Goal: Transaction & Acquisition: Obtain resource

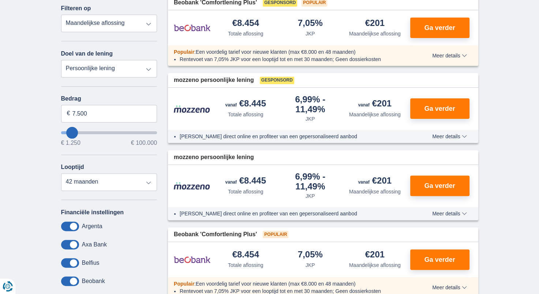
scroll to position [191, 0]
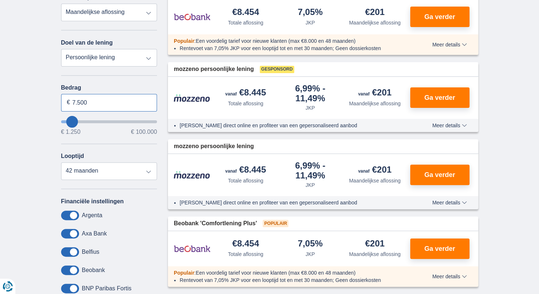
drag, startPoint x: 111, startPoint y: 103, endPoint x: -1, endPoint y: 81, distance: 114.5
click at [107, 106] on input "7.500" at bounding box center [109, 103] width 96 height 18
drag, startPoint x: 107, startPoint y: 106, endPoint x: -1, endPoint y: 104, distance: 108.3
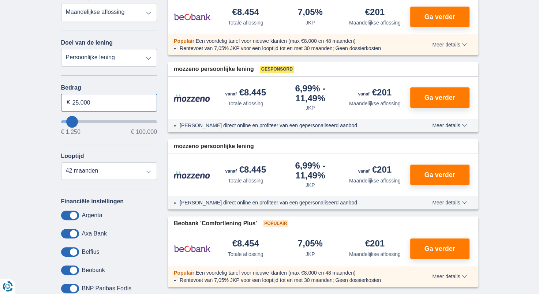
type input "25.000"
type input "25250"
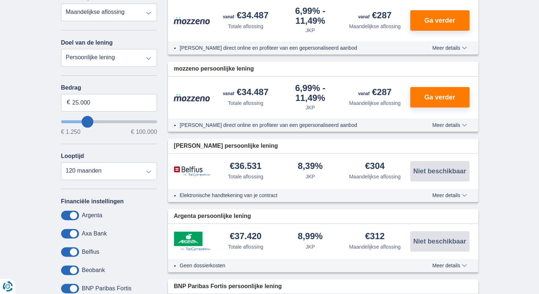
click at [69, 180] on div "Annuleren Filters Filteren op Filteren op Totale aflossing JKP Maandelijkse afl…" at bounding box center [109, 145] width 96 height 337
click at [76, 176] on select "12 maanden 18 maanden 24 maanden 30 maanden 36 maanden 42 maanden 48 maanden 60…" at bounding box center [109, 171] width 96 height 18
select select "84"
click at [61, 162] on select "12 maanden 18 maanden 24 maanden 30 maanden 36 maanden 42 maanden 48 maanden 60…" at bounding box center [109, 171] width 96 height 18
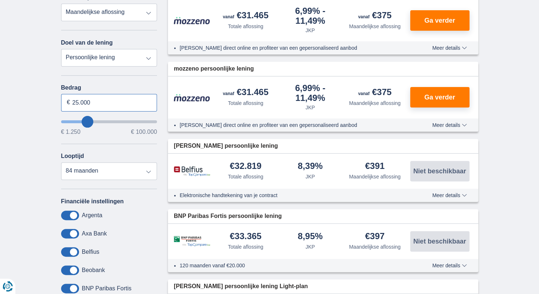
drag, startPoint x: 96, startPoint y: 100, endPoint x: 47, endPoint y: 98, distance: 49.1
type input "22.000"
type input "22250"
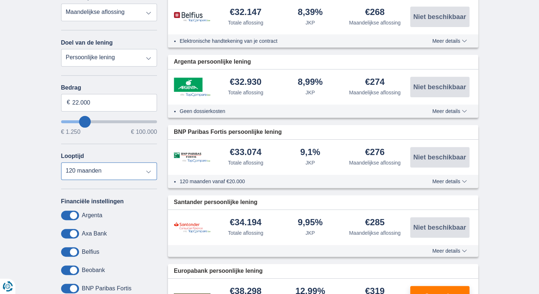
click at [73, 173] on select "12 maanden 18 maanden 24 maanden 30 maanden 36 maanden 42 maanden 48 maanden 60…" at bounding box center [109, 171] width 96 height 18
select select "84"
click at [61, 162] on select "12 maanden 18 maanden 24 maanden 30 maanden 36 maanden 42 maanden 48 maanden 60…" at bounding box center [109, 171] width 96 height 18
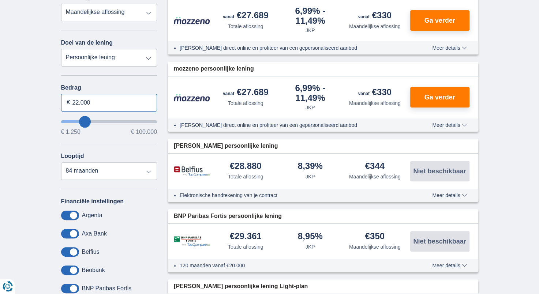
drag, startPoint x: 97, startPoint y: 102, endPoint x: -1, endPoint y: 91, distance: 98.9
type input "20.000"
type input "20250"
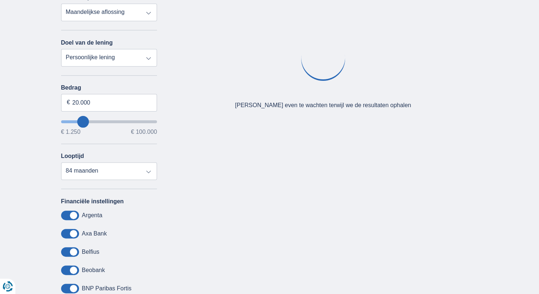
click at [5, 135] on div "× widget.non-eligible-application.title widget.non-eligible-application.text no…" at bounding box center [269, 156] width 539 height 374
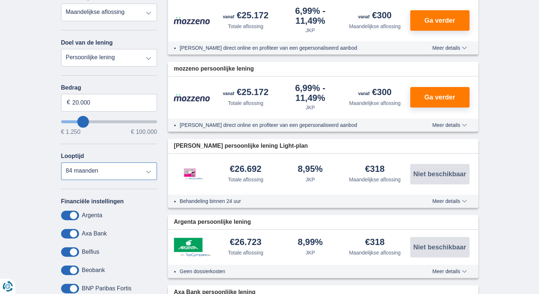
click at [95, 170] on select "12 maanden 18 maanden 24 maanden 30 maanden 36 maanden 42 maanden 48 maanden 60…" at bounding box center [109, 171] width 96 height 18
select select "60"
click at [61, 162] on select "12 maanden 18 maanden 24 maanden 30 maanden 36 maanden 42 maanden 48 maanden 60…" at bounding box center [109, 171] width 96 height 18
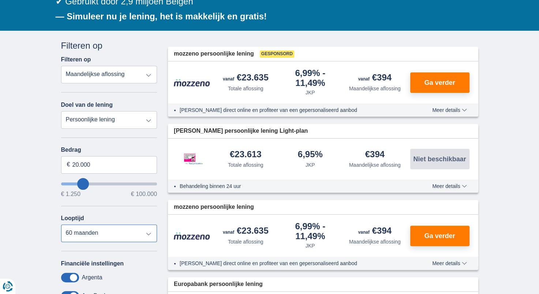
scroll to position [147, 0]
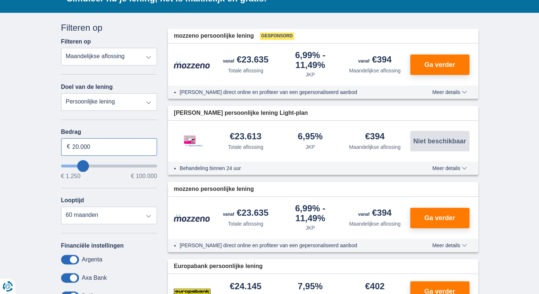
drag, startPoint x: 99, startPoint y: 145, endPoint x: -1, endPoint y: 135, distance: 101.1
type input "19.000"
type input "19250"
select select "84"
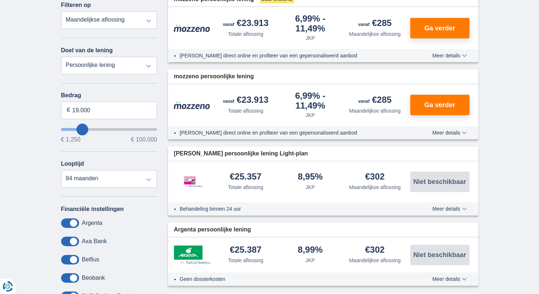
scroll to position [176, 0]
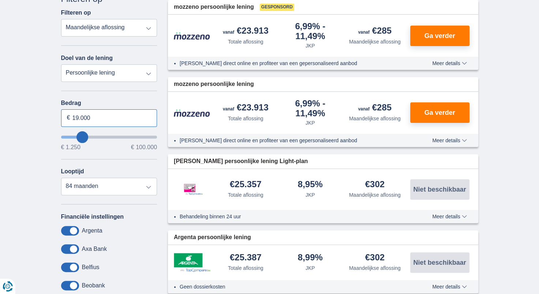
drag, startPoint x: 95, startPoint y: 119, endPoint x: -1, endPoint y: 113, distance: 96.4
type input "17.000"
type input "17250"
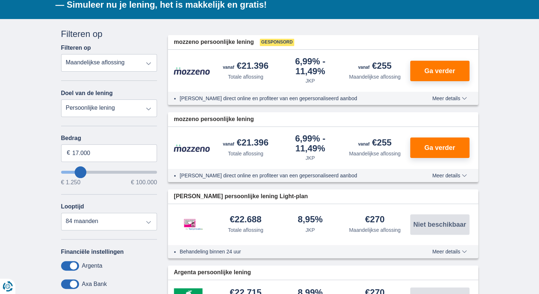
scroll to position [142, 0]
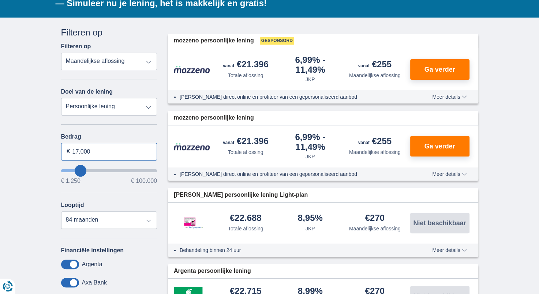
drag, startPoint x: 108, startPoint y: 156, endPoint x: 17, endPoint y: 146, distance: 92.0
type input "20.000"
type input "20250"
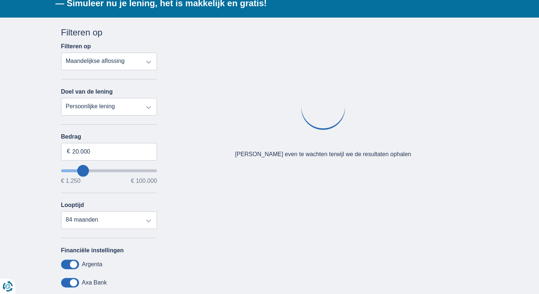
click at [27, 208] on div "× widget.non-eligible-application.title widget.non-eligible-application.text no…" at bounding box center [269, 205] width 539 height 374
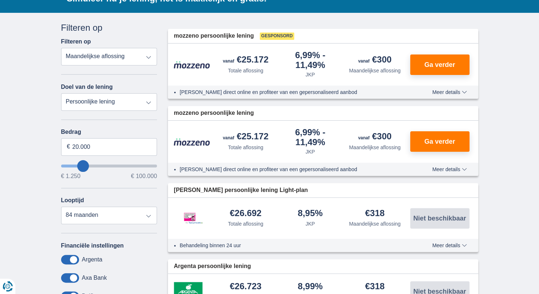
scroll to position [61, 0]
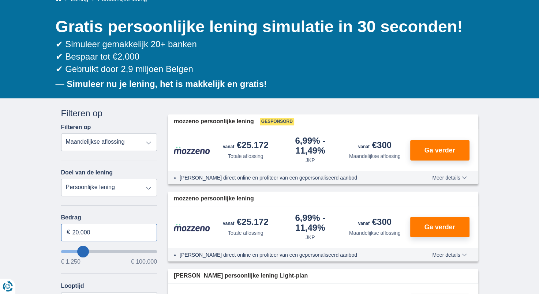
drag, startPoint x: 100, startPoint y: 233, endPoint x: 23, endPoint y: 229, distance: 77.6
type input "24.000"
type input "24250"
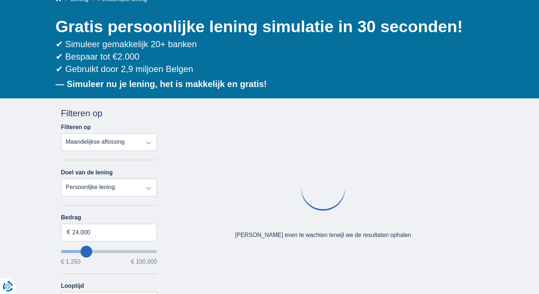
click at [9, 219] on div "× widget.non-eligible-application.title widget.non-eligible-application.text no…" at bounding box center [269, 285] width 539 height 374
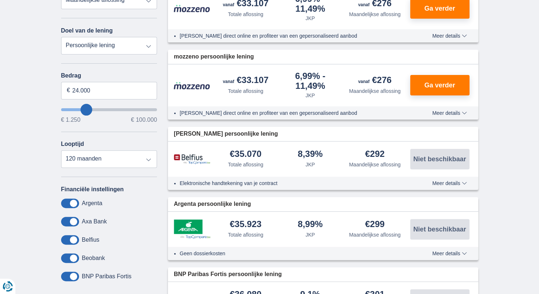
scroll to position [204, 0]
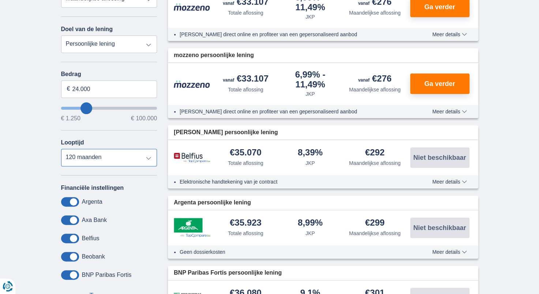
click at [94, 162] on select "12 maanden 18 maanden 24 maanden 30 maanden 36 maanden 42 maanden 48 maanden 60…" at bounding box center [109, 158] width 96 height 18
select select "84"
click at [61, 149] on select "12 maanden 18 maanden 24 maanden 30 maanden 36 maanden 42 maanden 48 maanden 60…" at bounding box center [109, 158] width 96 height 18
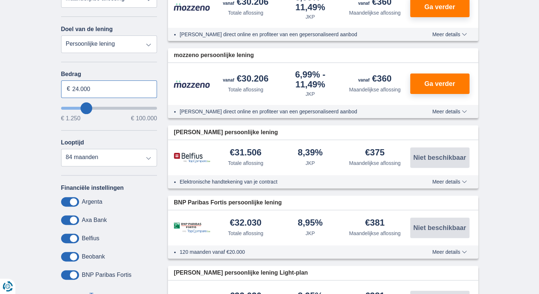
drag, startPoint x: 111, startPoint y: 90, endPoint x: 38, endPoint y: 95, distance: 73.0
type input "30.000"
type input "30250"
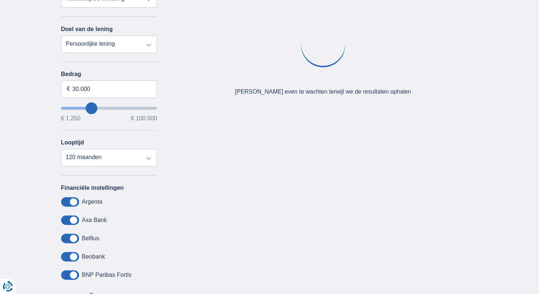
click at [11, 110] on div "× widget.non-eligible-application.title widget.non-eligible-application.text no…" at bounding box center [269, 142] width 539 height 374
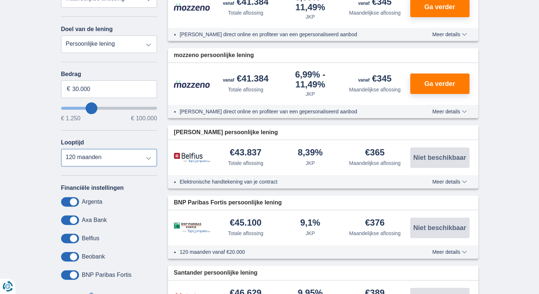
click at [85, 154] on select "12 maanden 18 maanden 24 maanden 30 maanden 36 maanden 42 maanden 48 maanden 60…" at bounding box center [109, 158] width 96 height 18
select select "84"
click at [61, 149] on select "12 maanden 18 maanden 24 maanden 30 maanden 36 maanden 42 maanden 48 maanden 60…" at bounding box center [109, 158] width 96 height 18
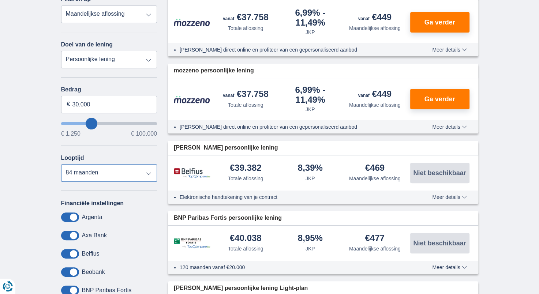
scroll to position [183, 0]
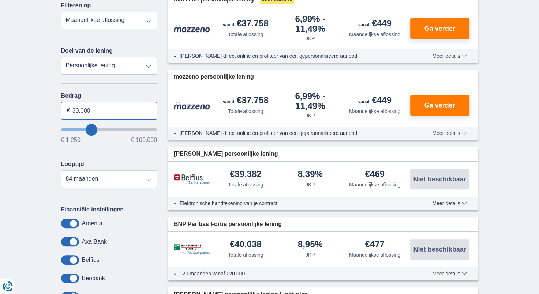
drag, startPoint x: 99, startPoint y: 105, endPoint x: 41, endPoint y: 109, distance: 59.0
type input "30250"
select select "120"
click at [106, 107] on input "30.000" at bounding box center [109, 111] width 96 height 18
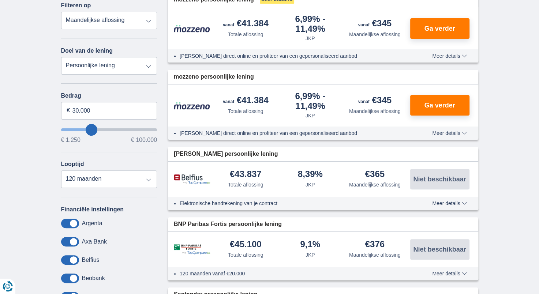
type input "30250"
